Goal: Browse casually

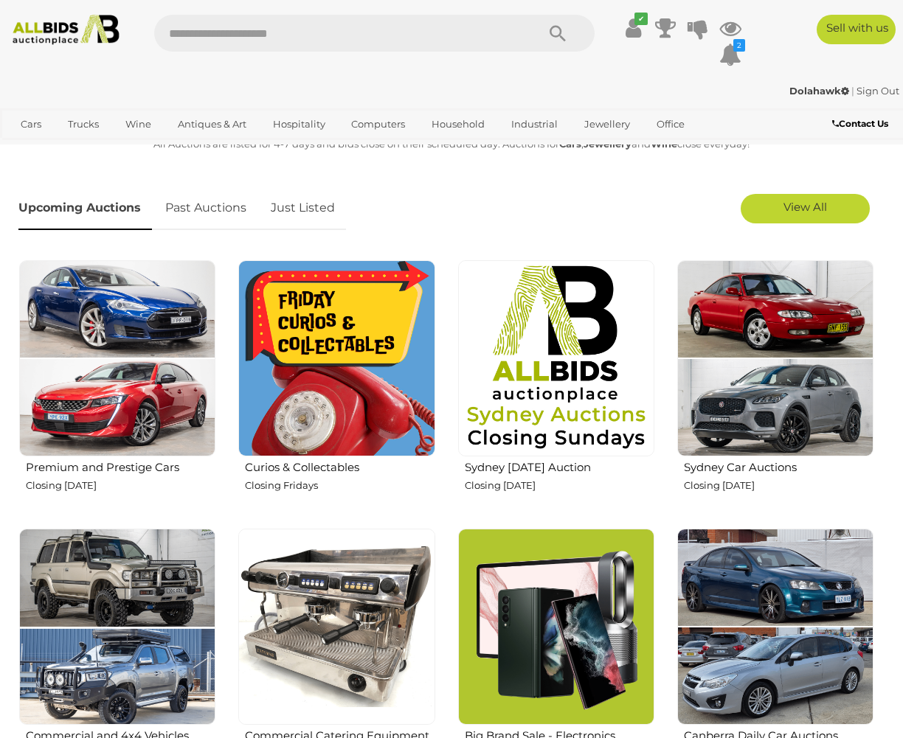
scroll to position [359, 0]
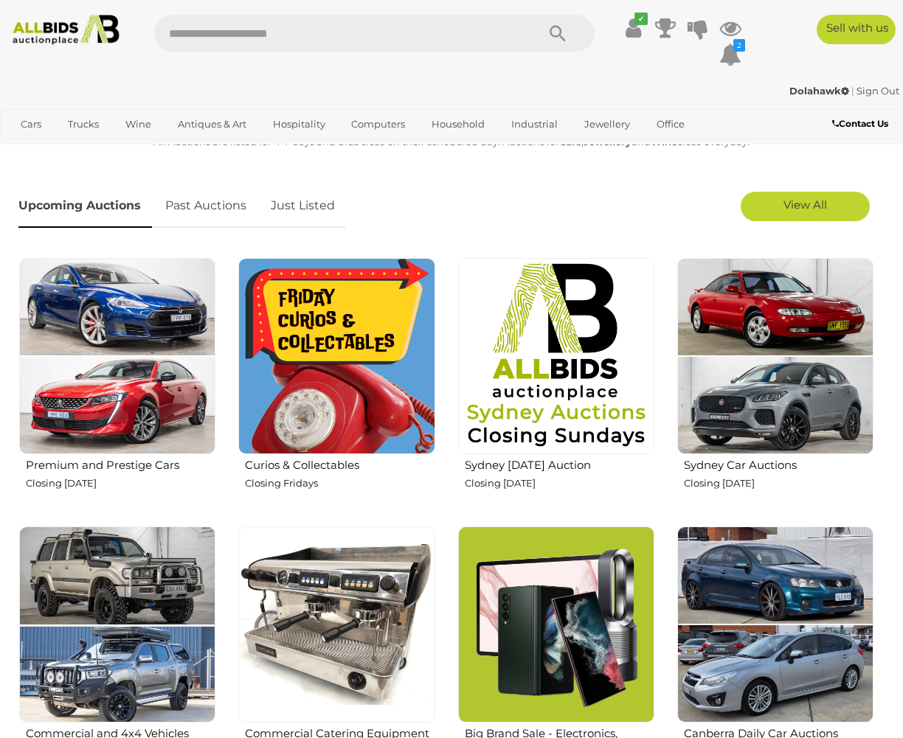
click at [335, 333] on img at bounding box center [336, 356] width 196 height 196
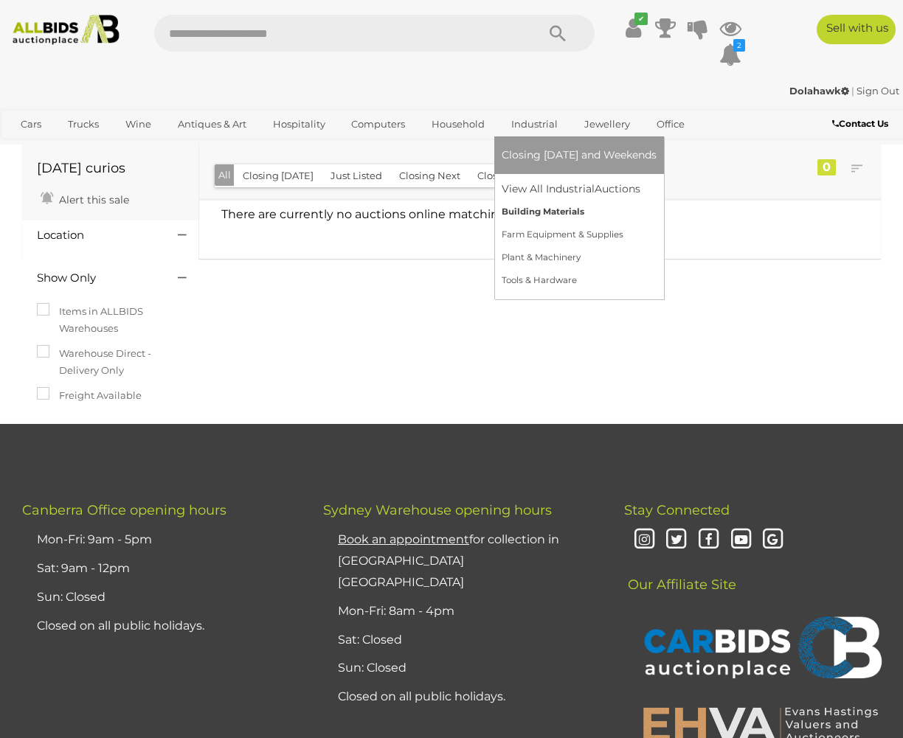
click at [546, 210] on link "Building Materials" at bounding box center [579, 212] width 155 height 23
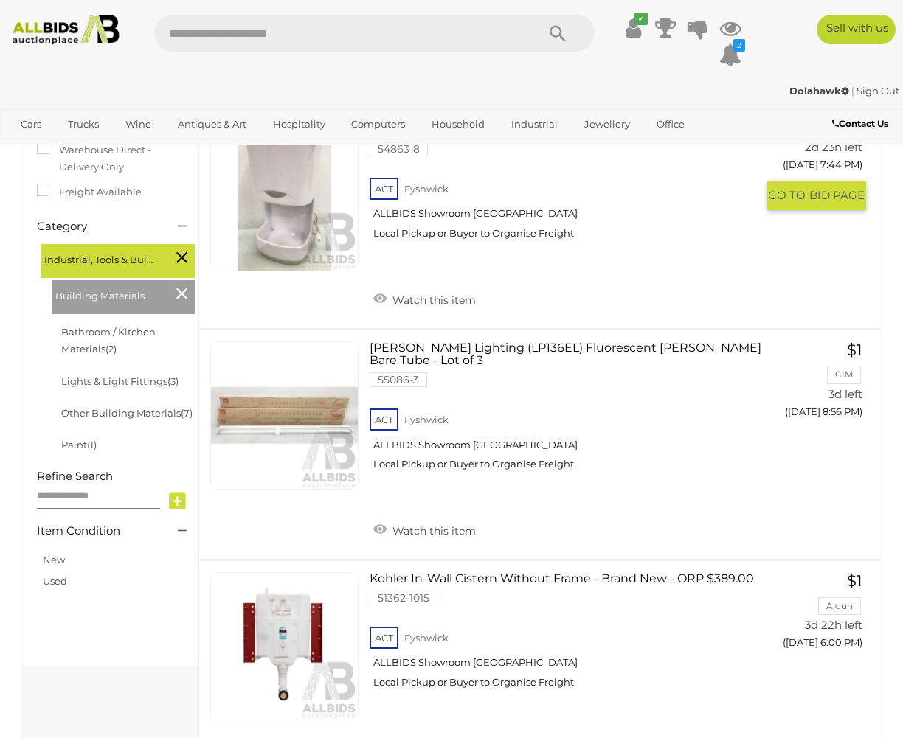
scroll to position [214, 0]
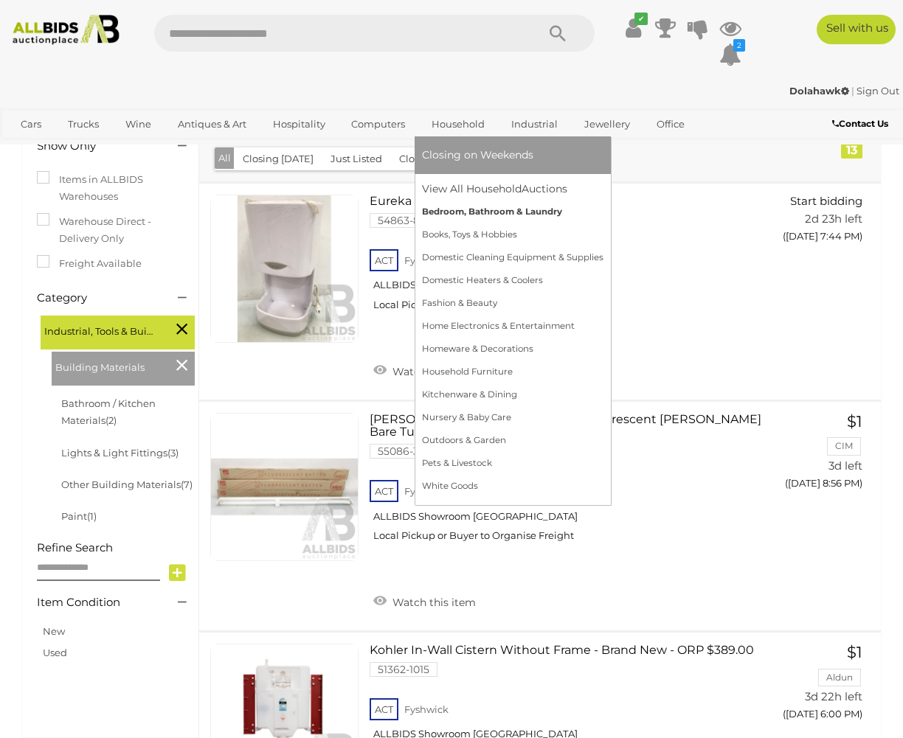
click at [465, 207] on link "Bedroom, Bathroom & Laundry" at bounding box center [512, 212] width 181 height 23
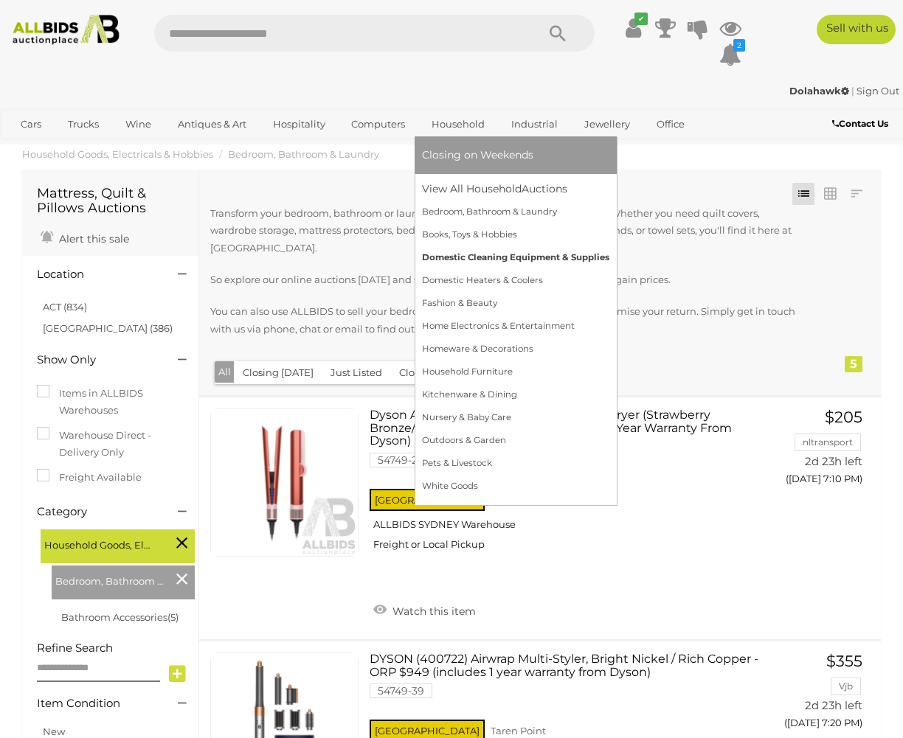
click at [476, 255] on link "Domestic Cleaning Equipment & Supplies" at bounding box center [515, 257] width 187 height 23
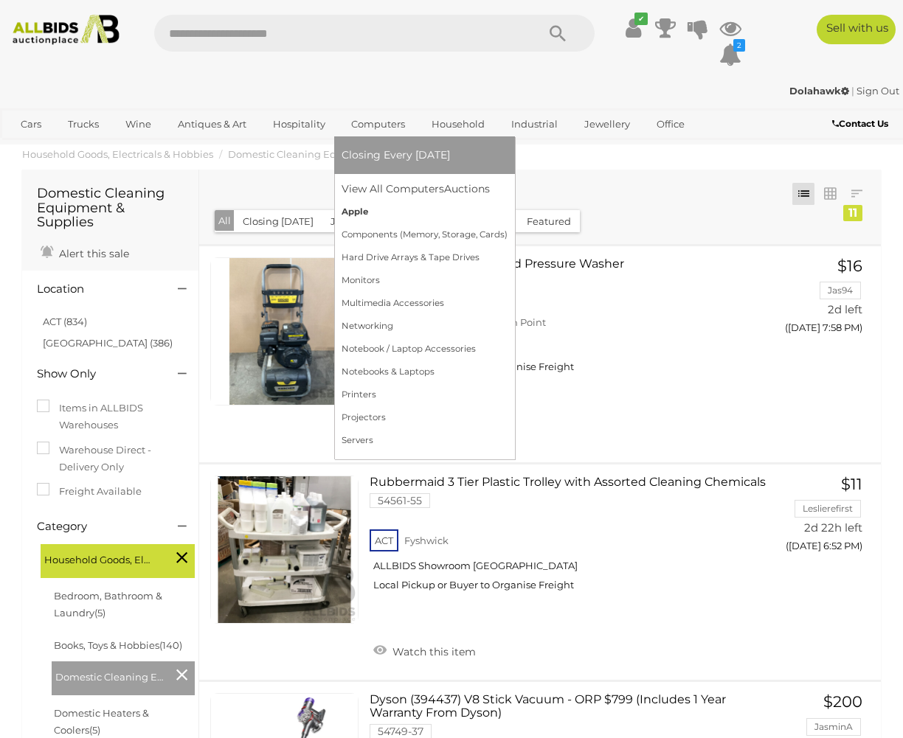
click at [358, 210] on link "Apple" at bounding box center [425, 212] width 166 height 23
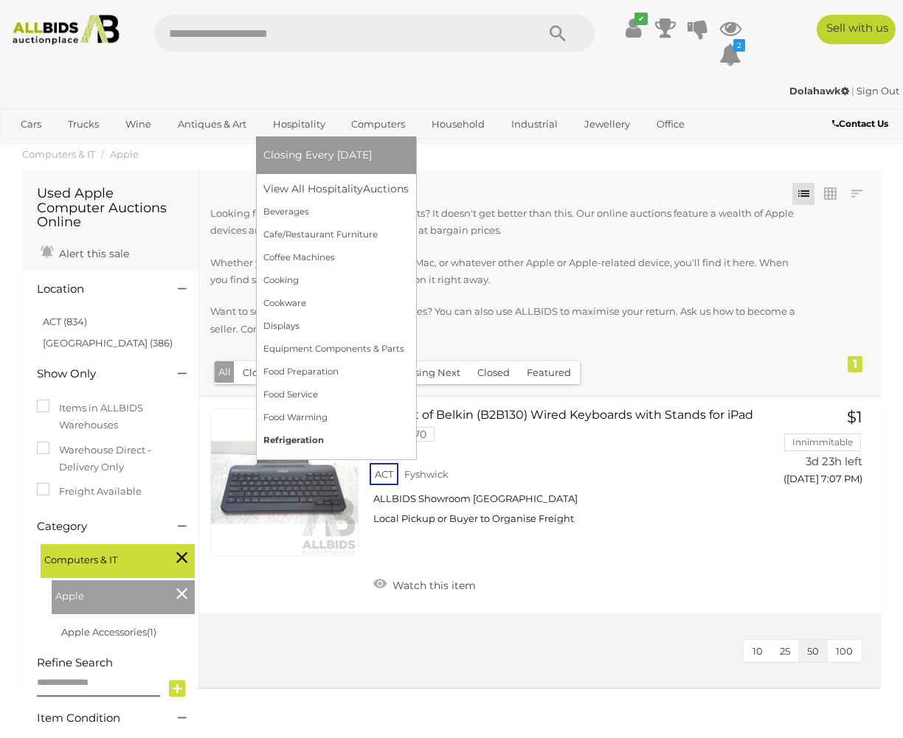
click at [291, 437] on link "Refrigeration" at bounding box center [335, 440] width 145 height 23
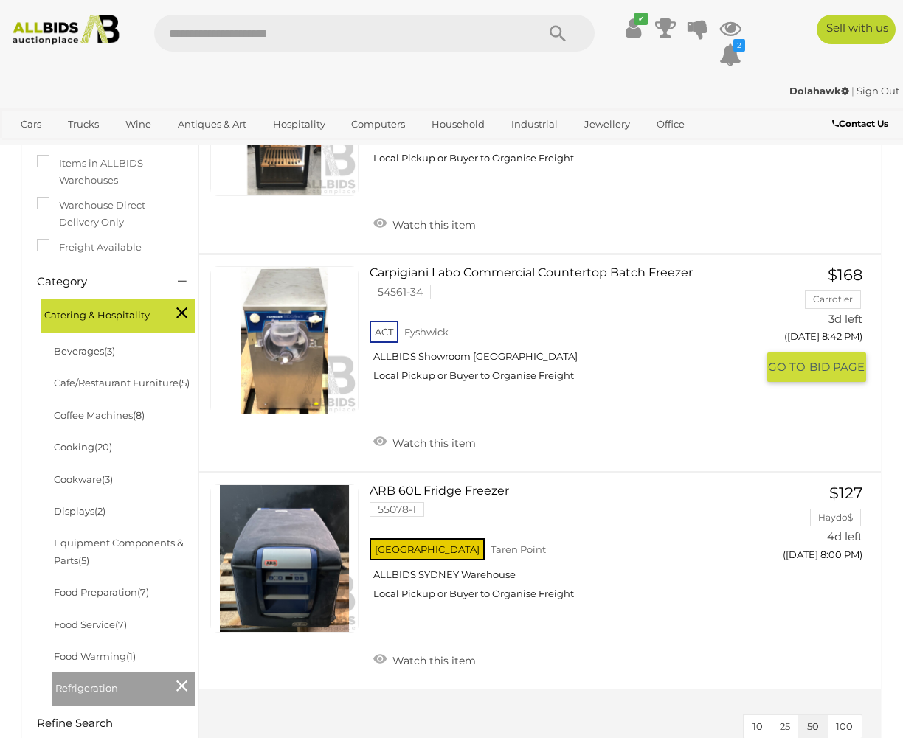
scroll to position [204, 0]
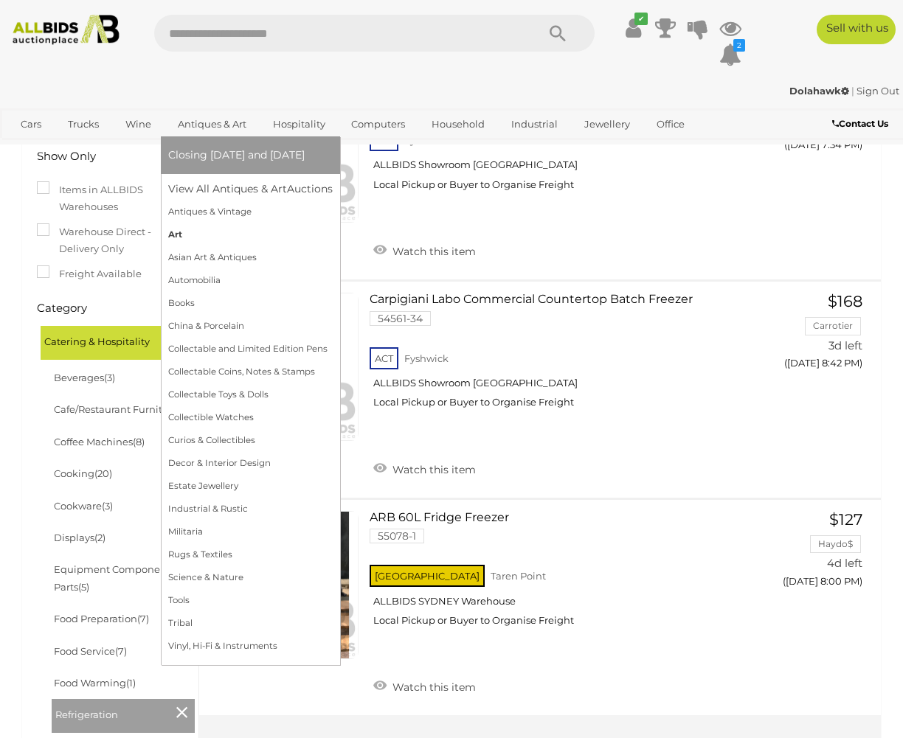
click at [176, 233] on link "Art" at bounding box center [250, 234] width 164 height 23
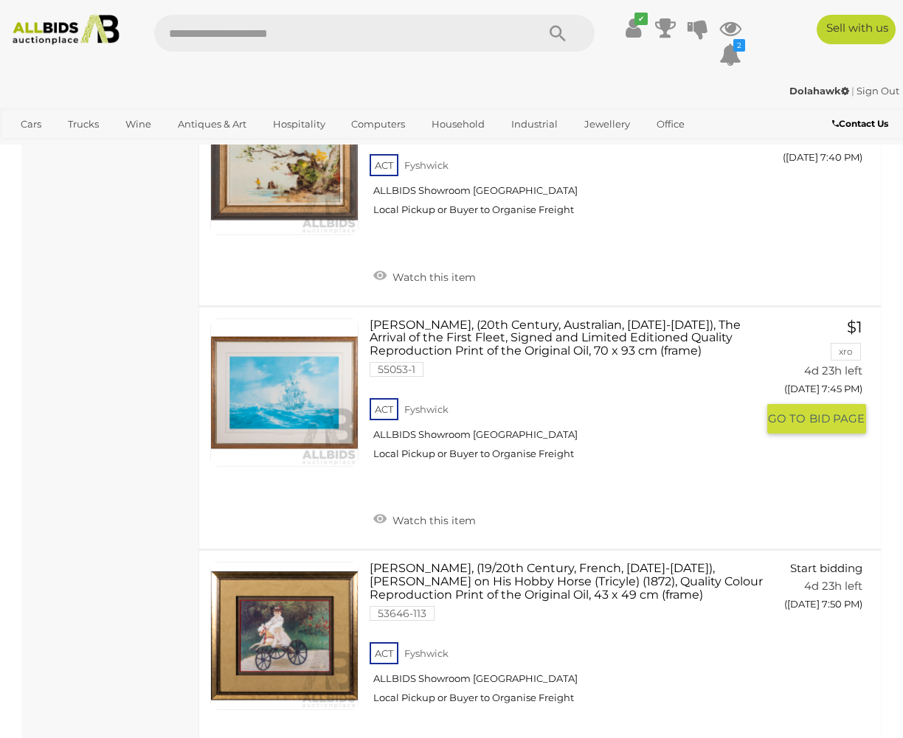
scroll to position [4846, 0]
click at [281, 331] on link at bounding box center [284, 392] width 148 height 148
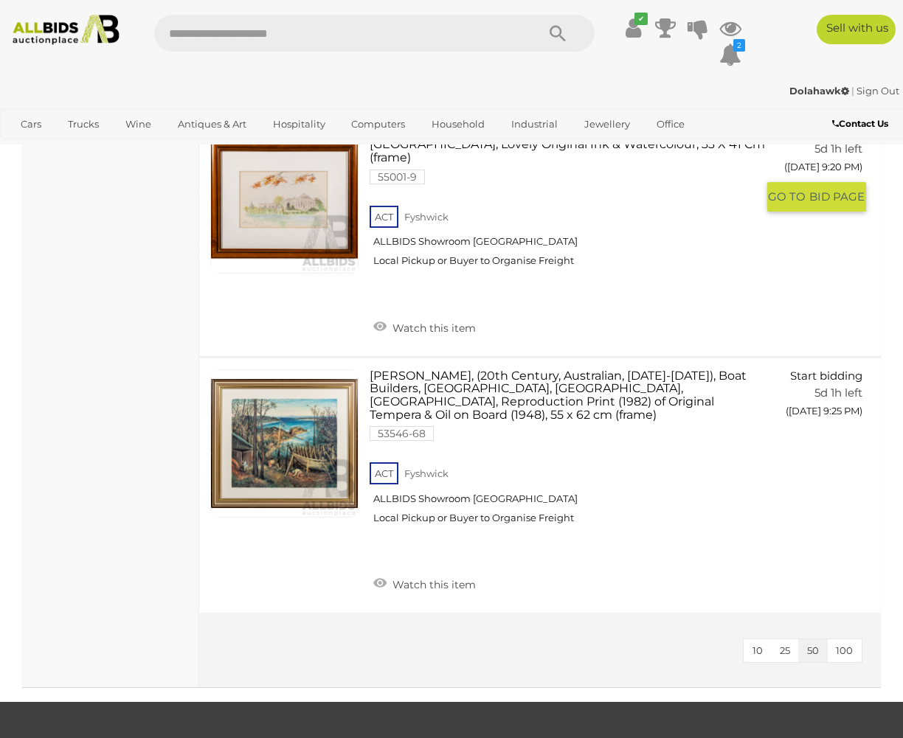
scroll to position [9603, 0]
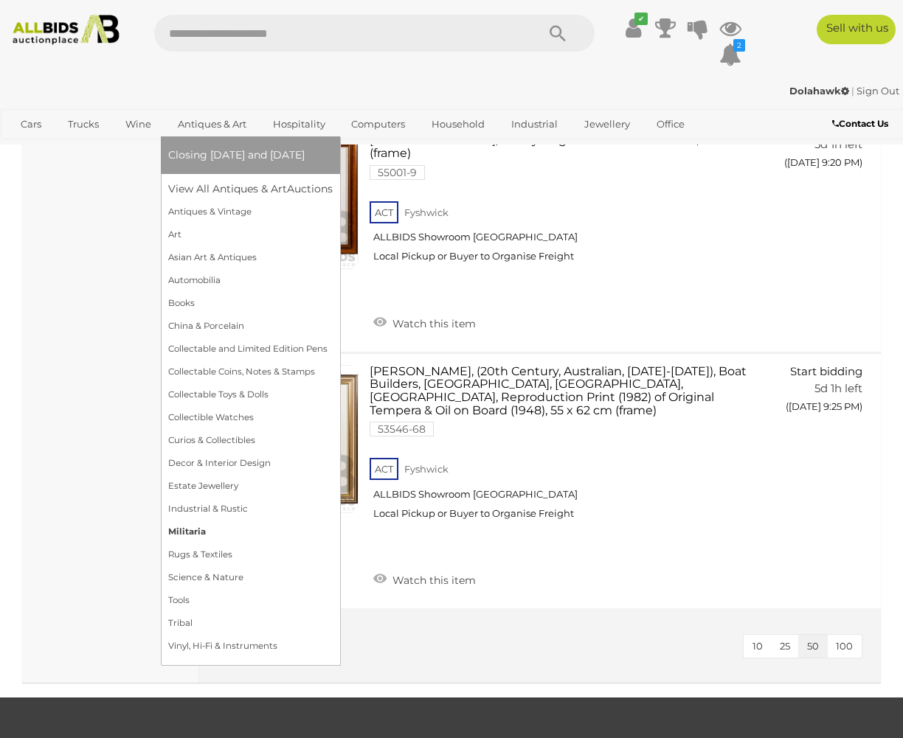
click at [192, 527] on link "Militaria" at bounding box center [250, 532] width 164 height 23
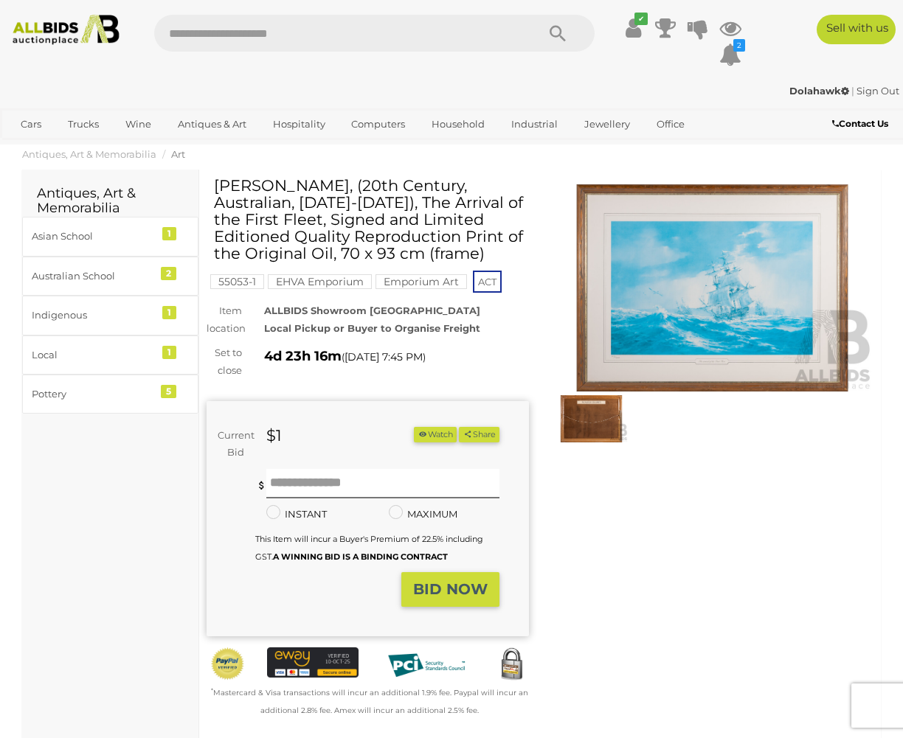
click at [712, 325] on img at bounding box center [712, 288] width 322 height 208
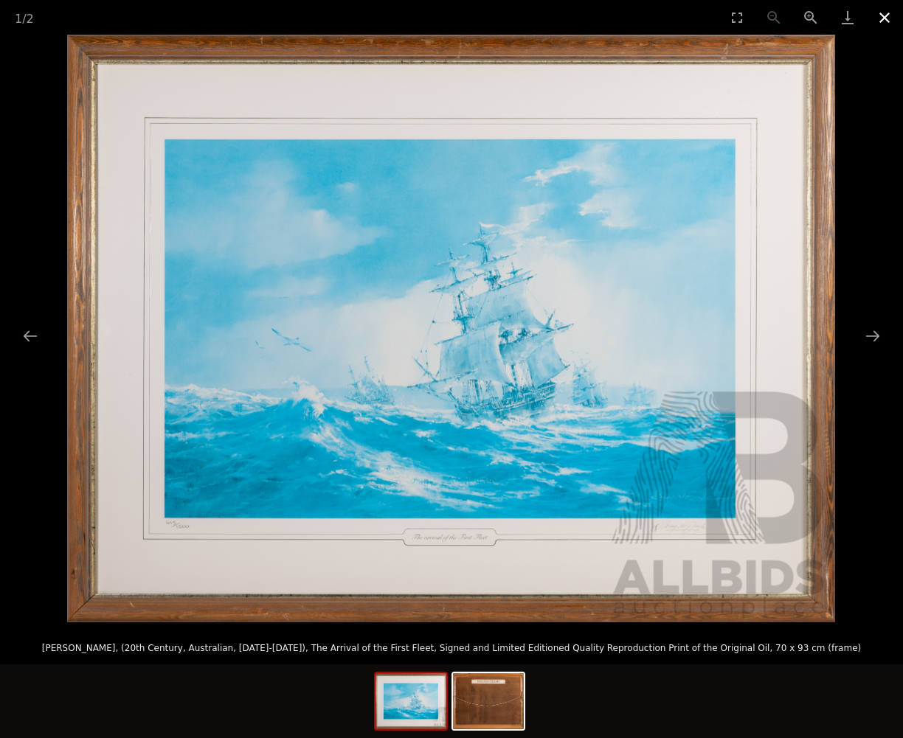
click at [882, 15] on button "Close gallery" at bounding box center [884, 17] width 37 height 35
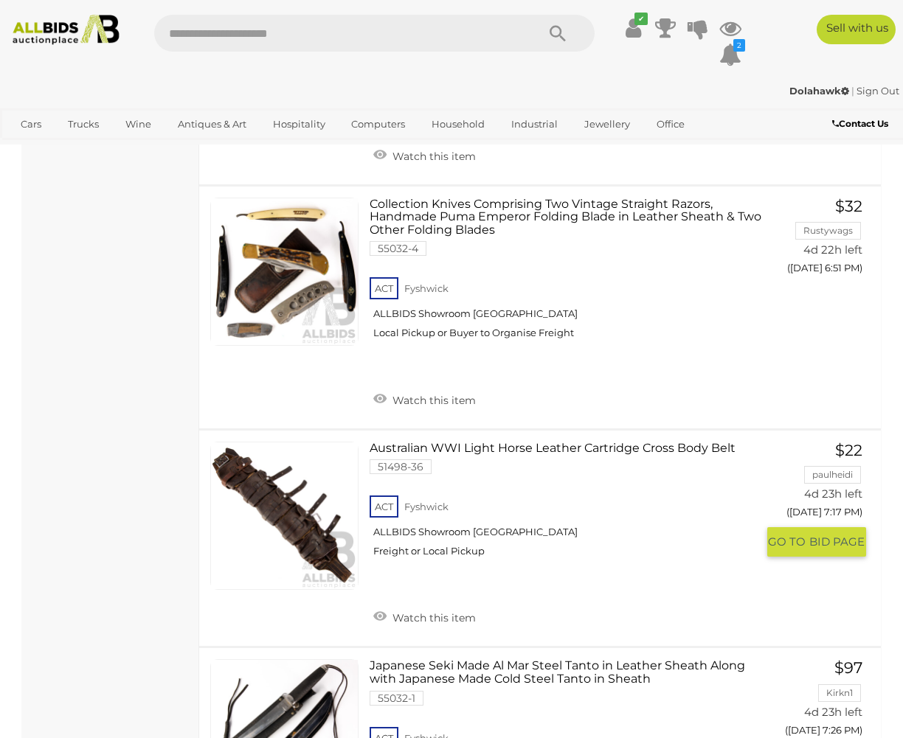
scroll to position [1161, 0]
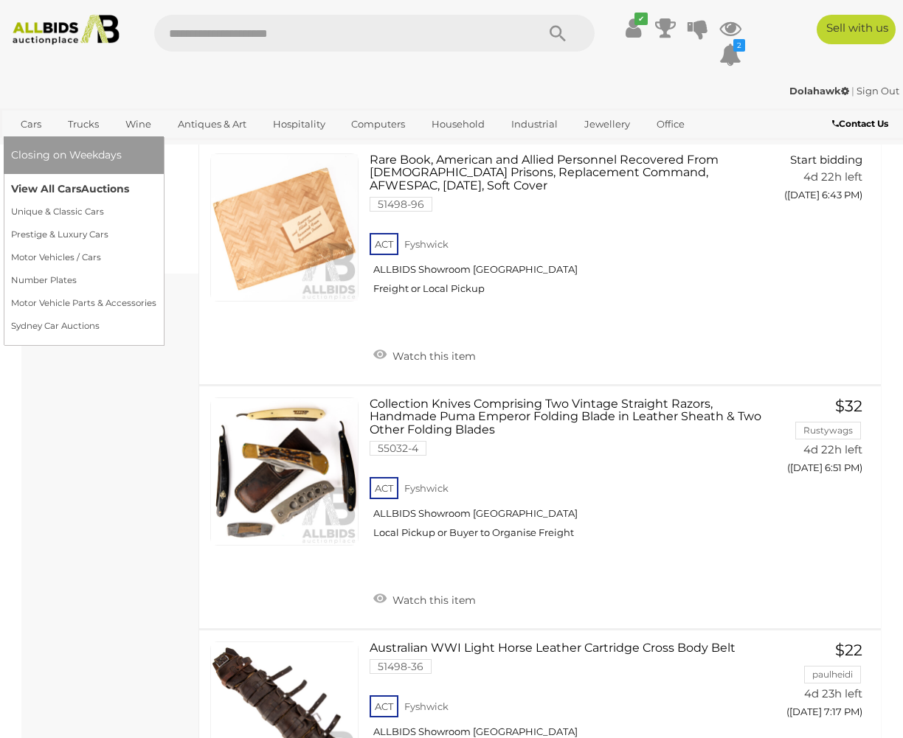
click at [50, 188] on link "View All Cars Auctions" at bounding box center [83, 189] width 145 height 23
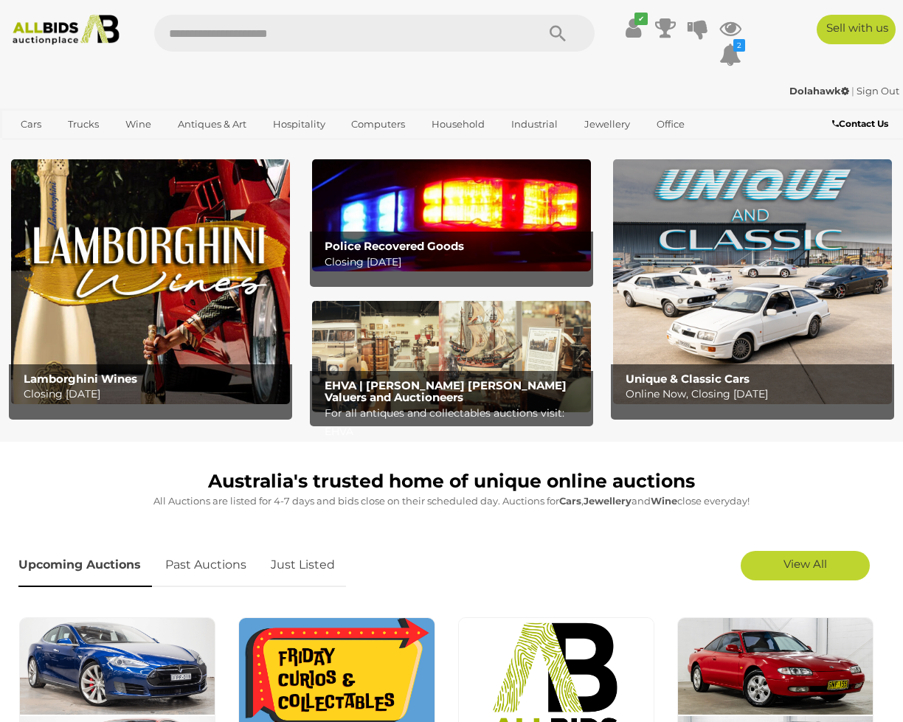
click at [471, 216] on img at bounding box center [451, 214] width 279 height 111
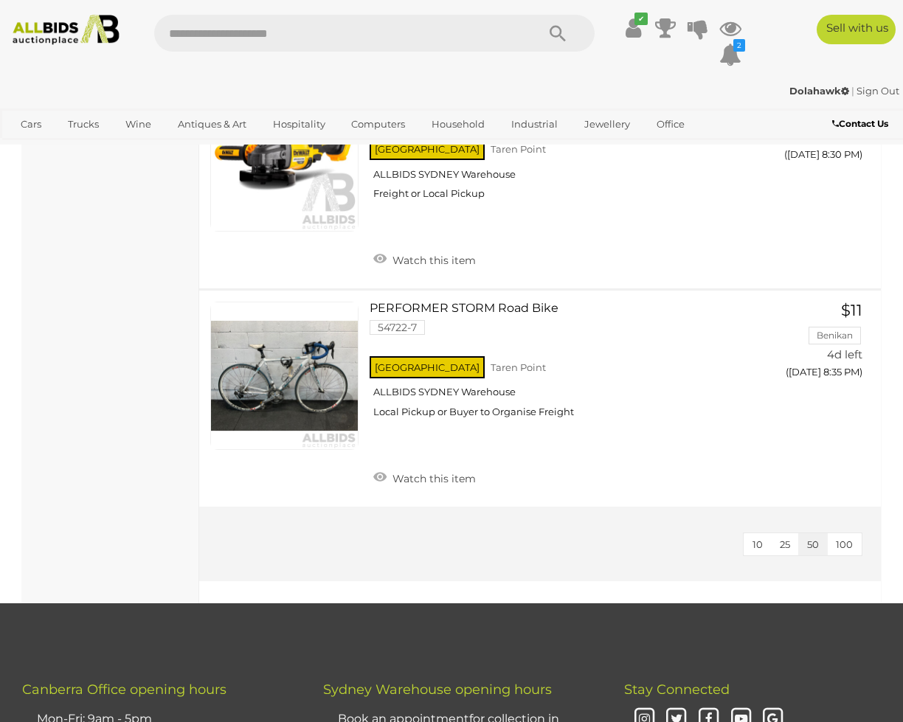
scroll to position [4738, 0]
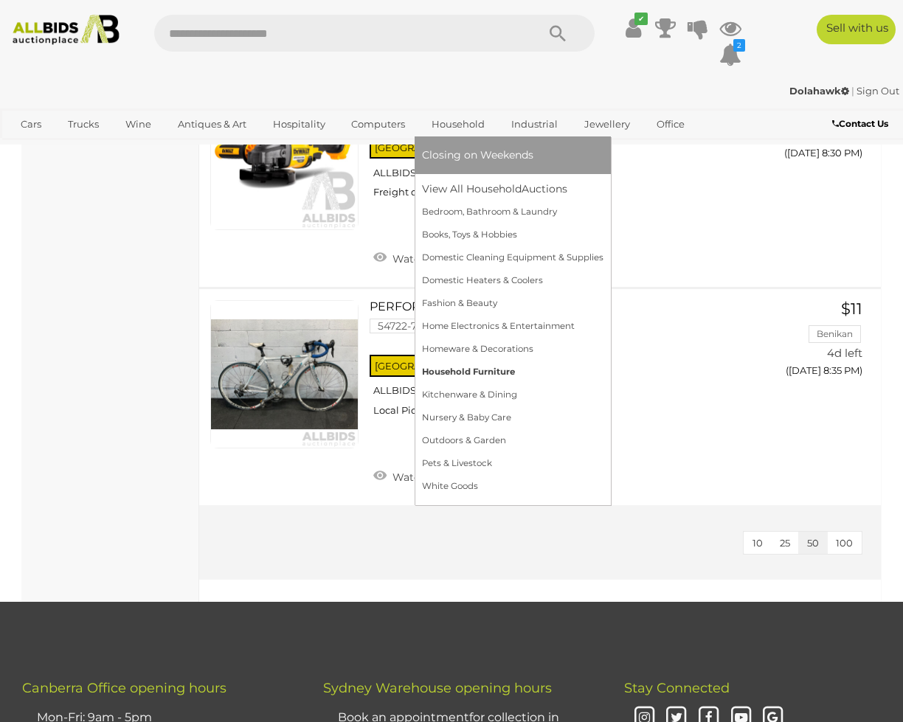
click at [464, 369] on link "Household Furniture" at bounding box center [512, 372] width 181 height 23
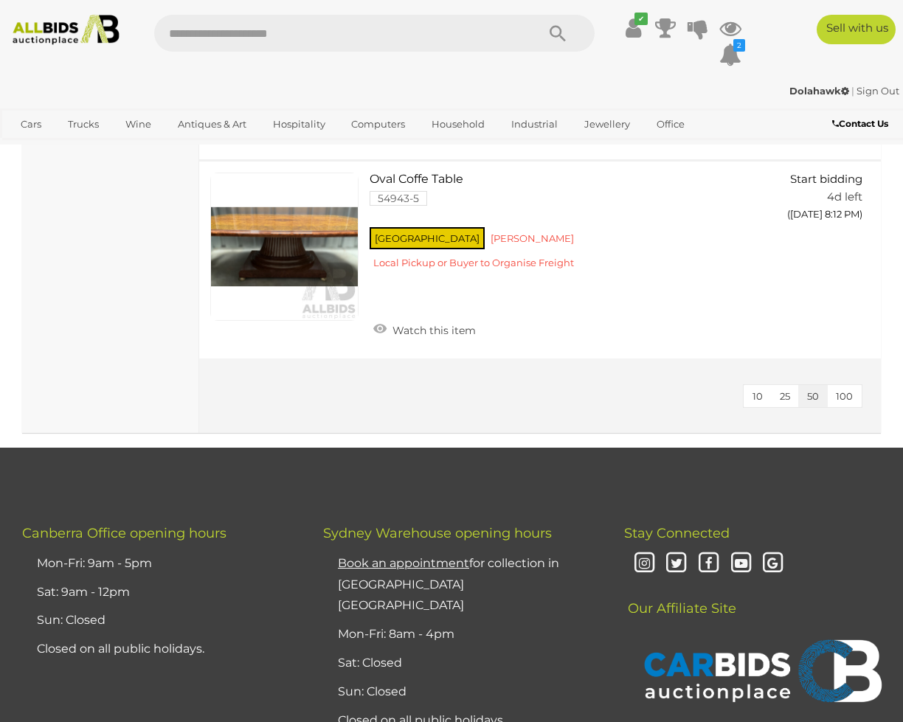
scroll to position [2364, 0]
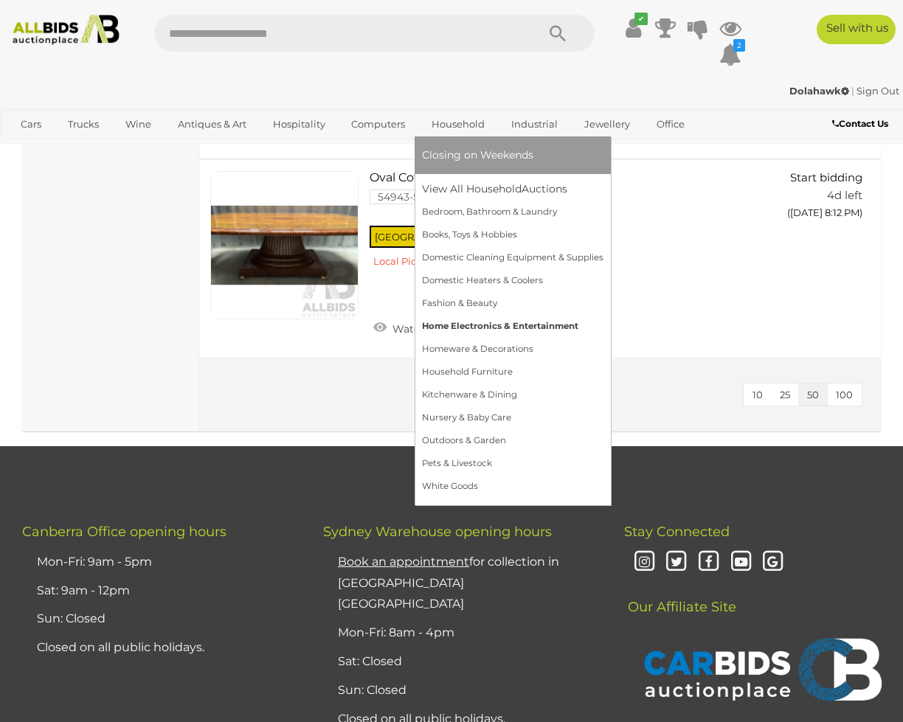
click at [474, 323] on link "Home Electronics & Entertainment" at bounding box center [512, 326] width 181 height 23
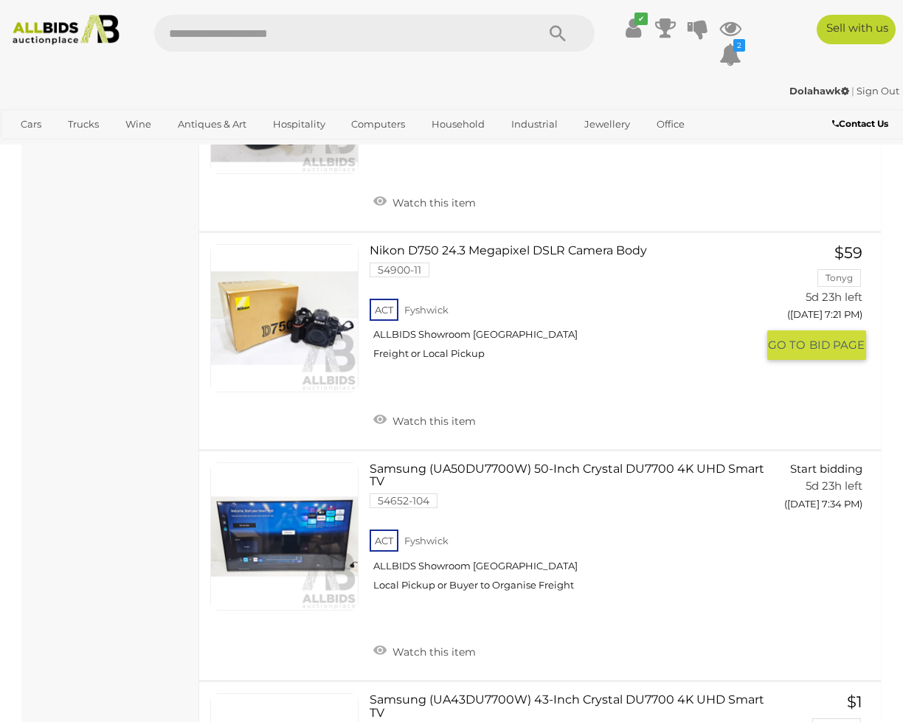
scroll to position [3351, 0]
click at [449, 243] on link "Nikon D750 24.3 Megapixel DSLR Camera Body 54900-11 ACT Fyshwick ALLBIDS Showro…" at bounding box center [568, 307] width 375 height 128
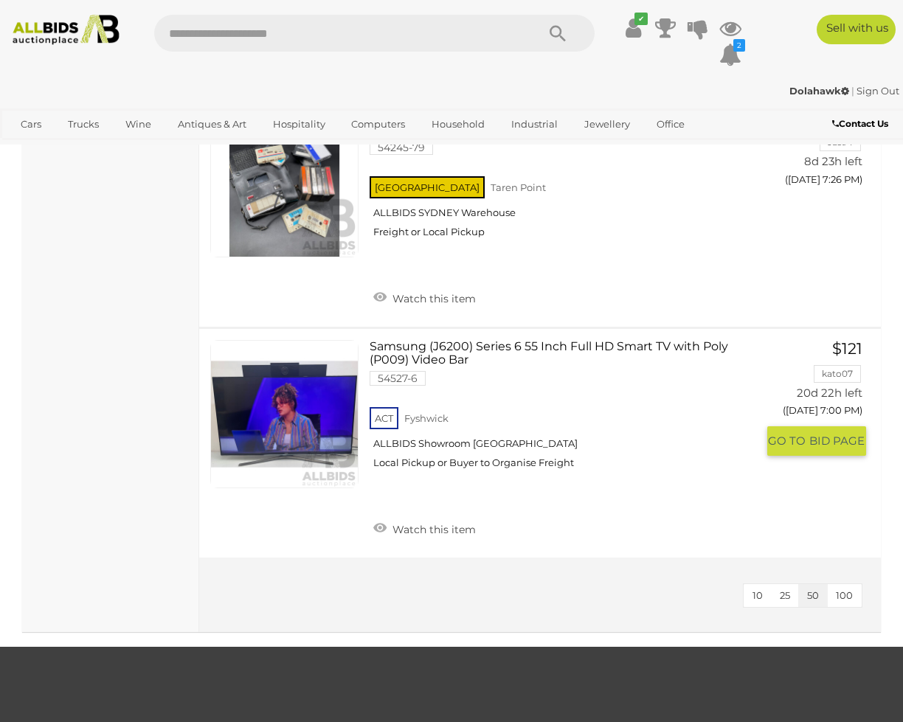
scroll to position [6143, 0]
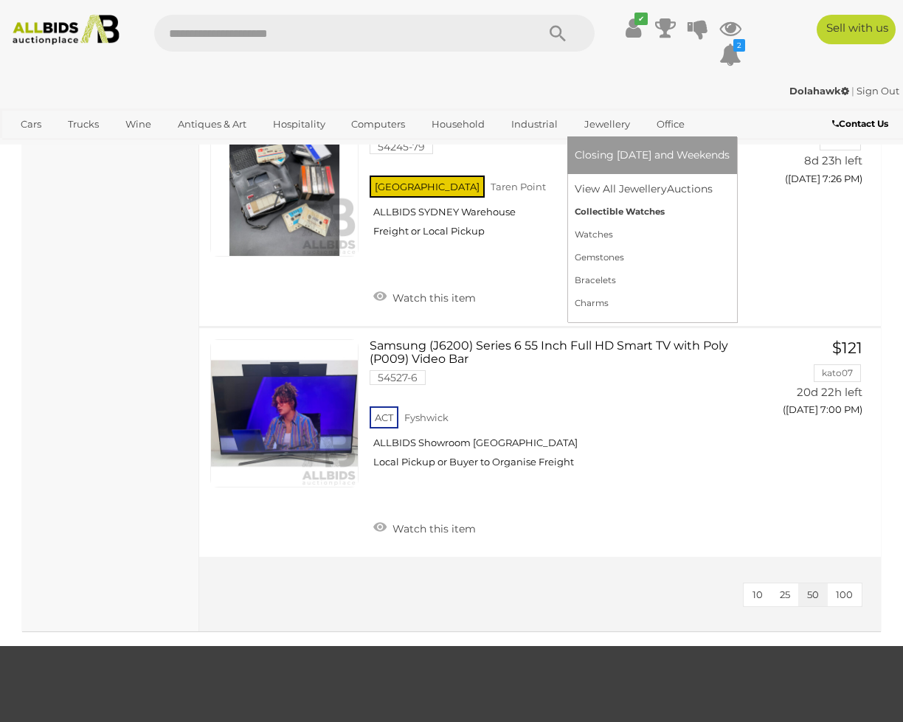
click at [608, 209] on link "Collectible Watches" at bounding box center [652, 212] width 155 height 23
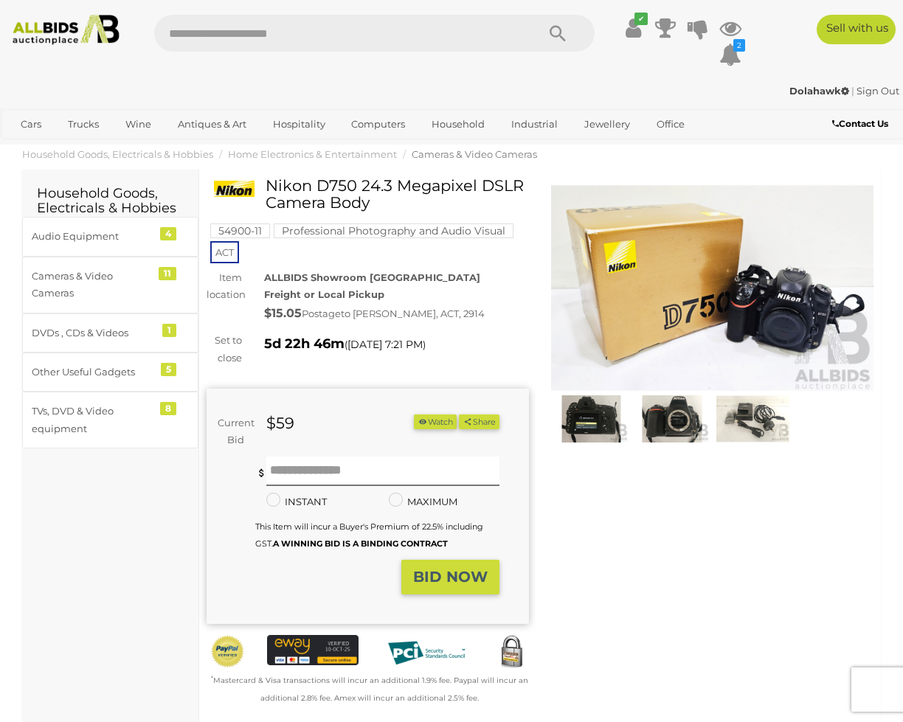
click at [597, 422] on img at bounding box center [591, 418] width 73 height 47
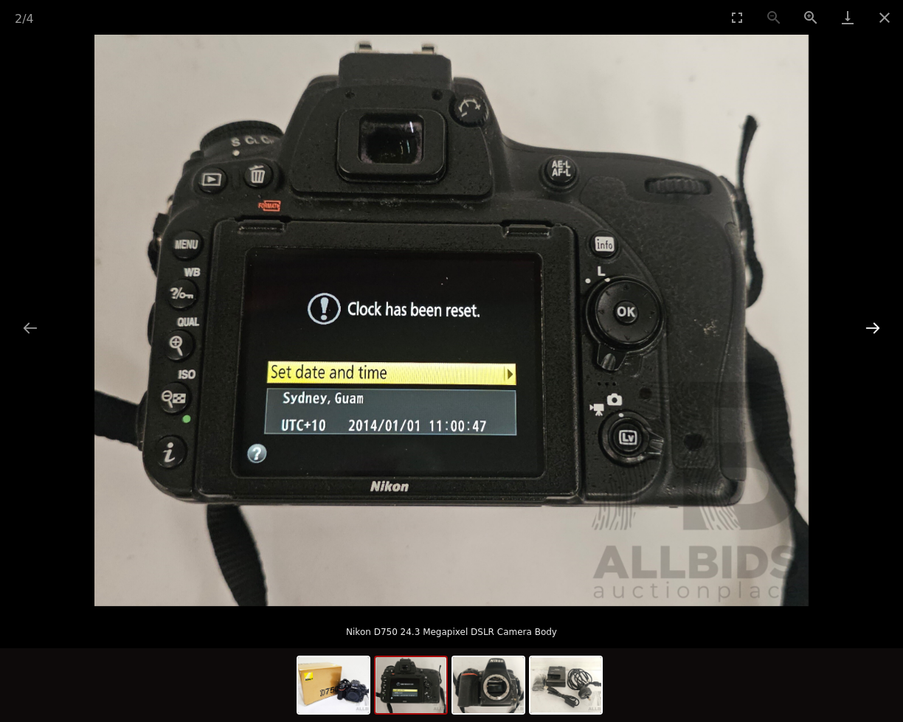
click at [873, 323] on button "Next slide" at bounding box center [872, 327] width 31 height 29
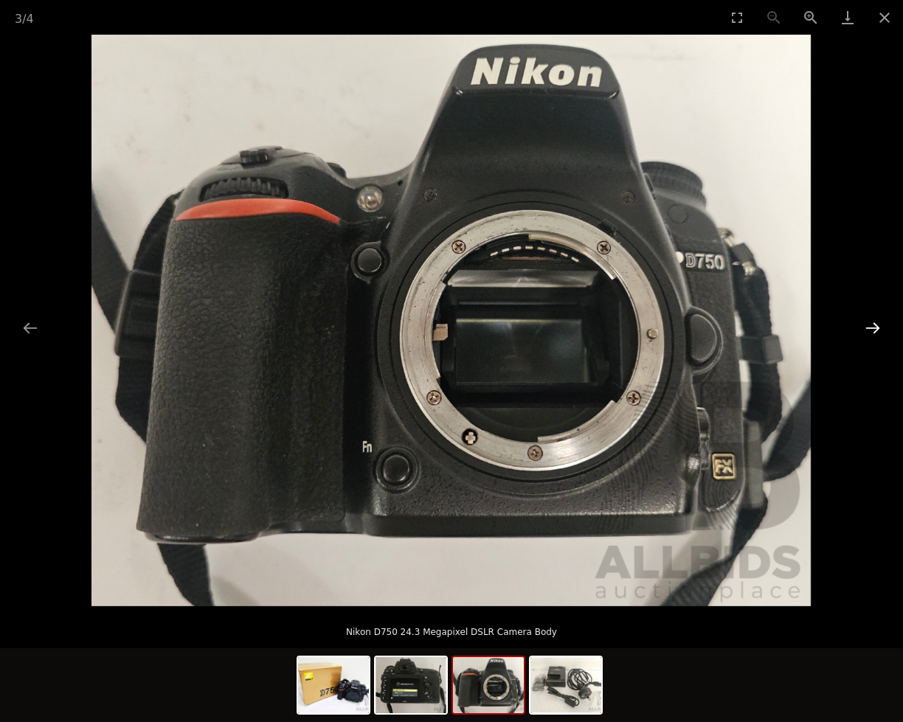
click at [873, 323] on button "Next slide" at bounding box center [872, 327] width 31 height 29
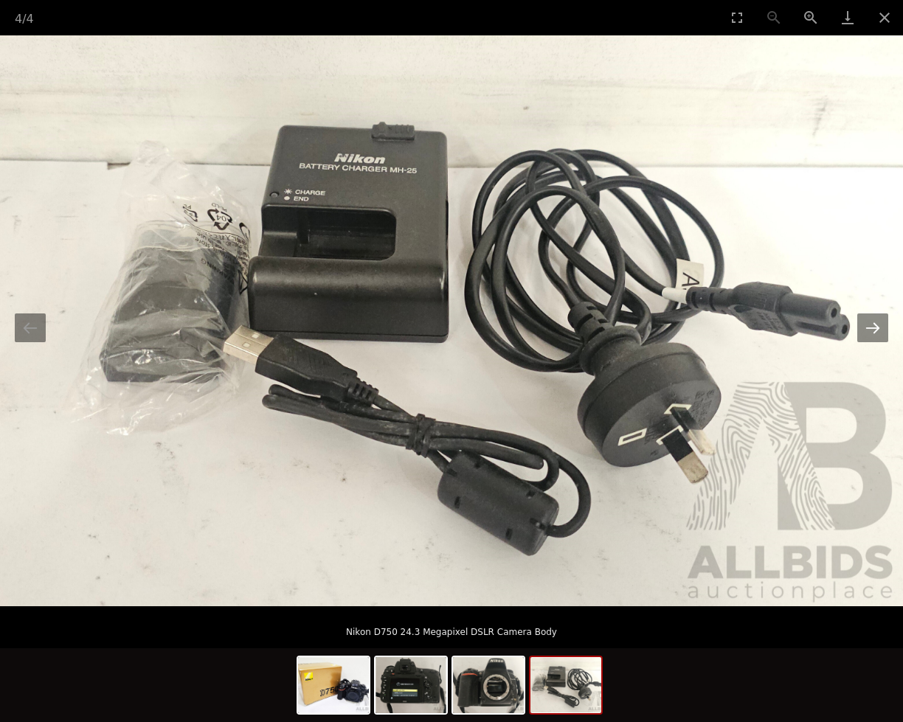
click at [873, 323] on button "Next slide" at bounding box center [872, 327] width 31 height 29
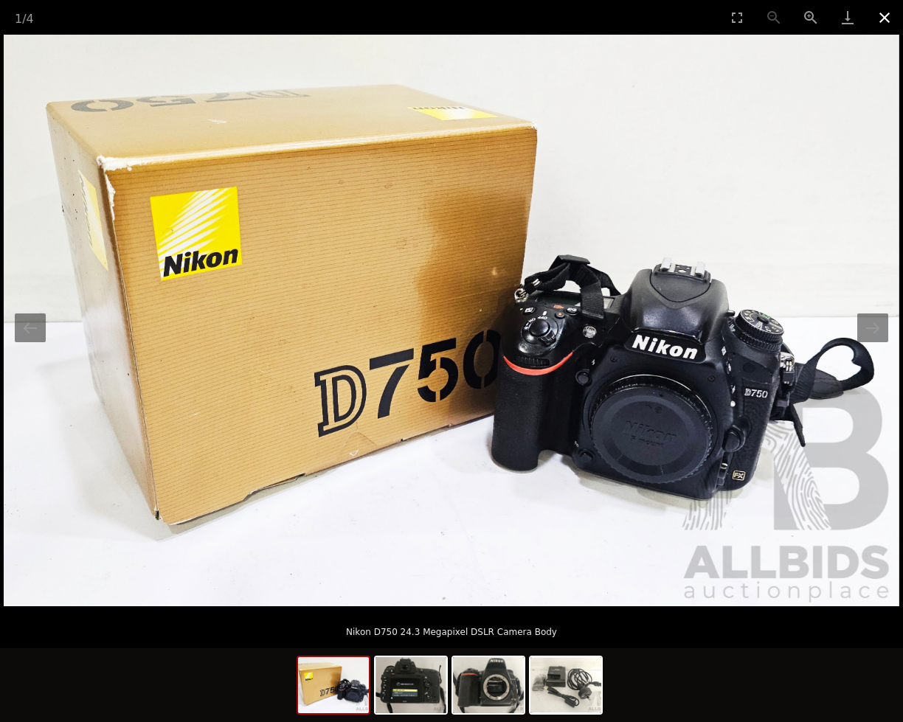
click at [885, 18] on button "Close gallery" at bounding box center [884, 17] width 37 height 35
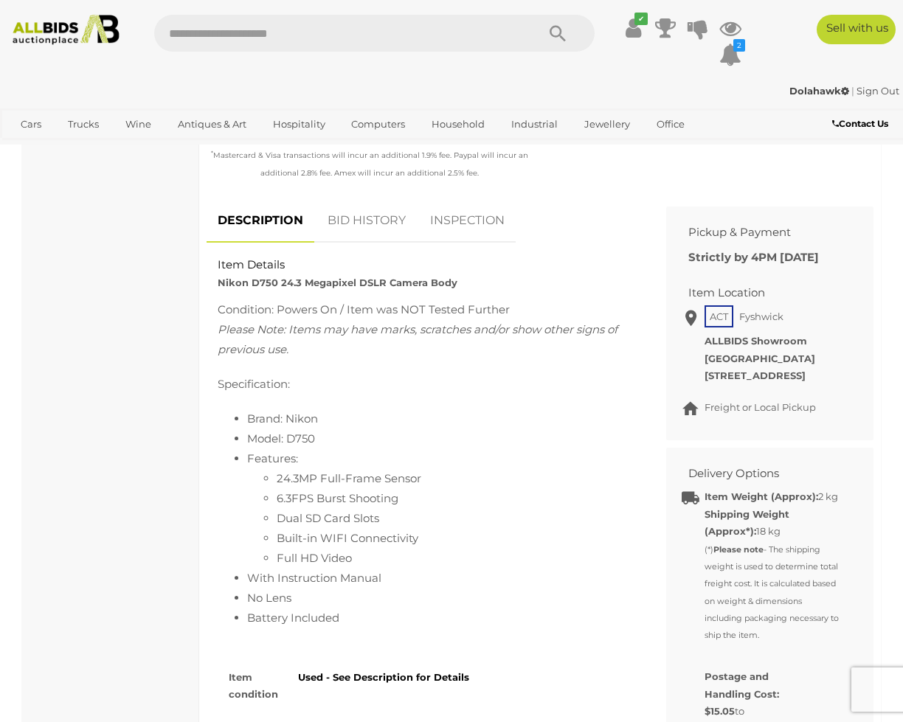
scroll to position [530, 0]
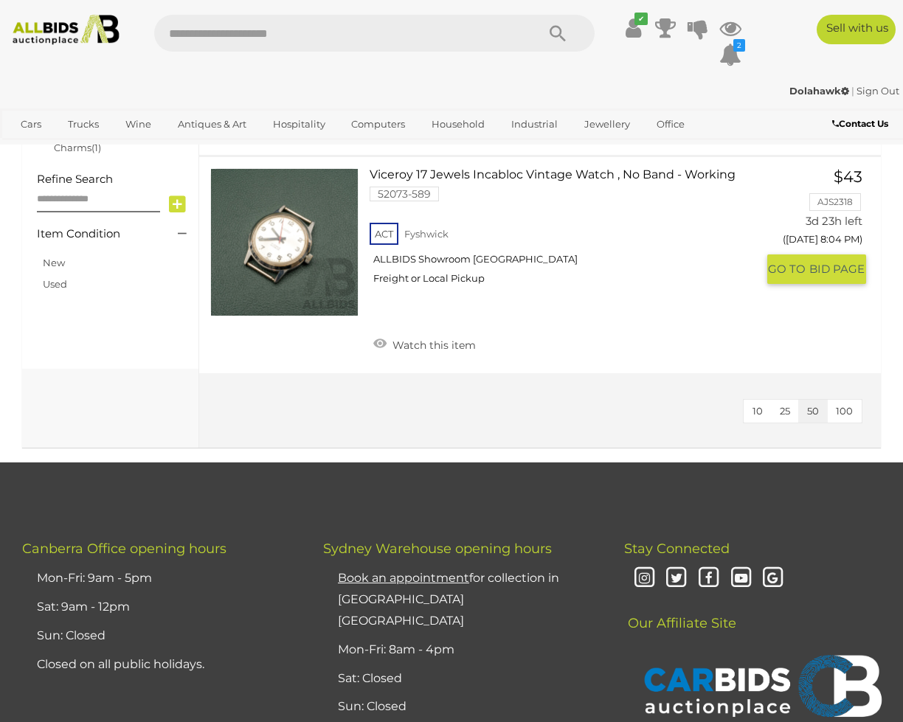
scroll to position [552, 0]
